Goal: Entertainment & Leisure: Consume media (video, audio)

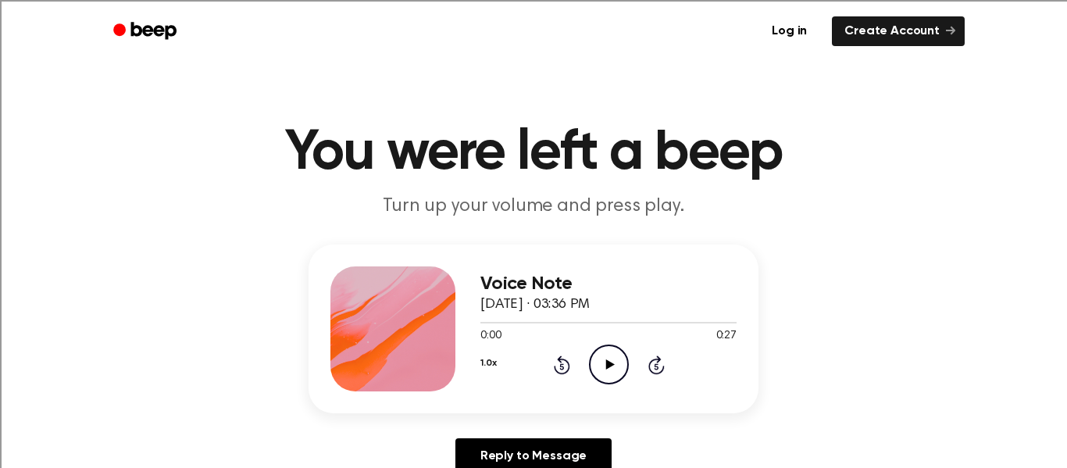
click at [608, 349] on icon "Play Audio" at bounding box center [609, 364] width 40 height 40
click at [600, 363] on icon "Play Audio" at bounding box center [609, 364] width 40 height 40
click at [608, 368] on icon "Play Audio" at bounding box center [609, 364] width 40 height 40
